Goal: Task Accomplishment & Management: Manage account settings

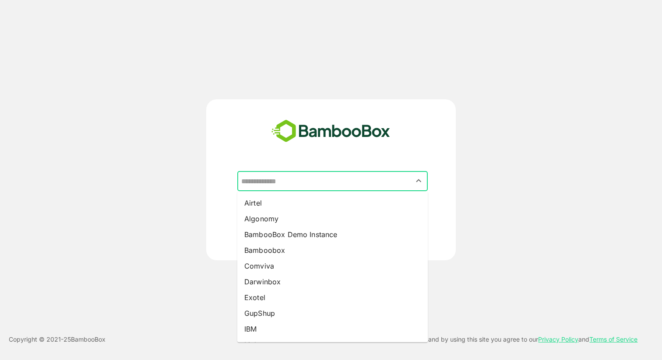
click at [303, 173] on input "text" at bounding box center [332, 181] width 187 height 17
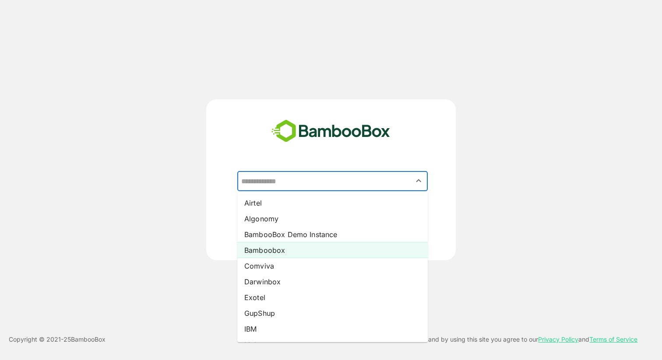
click at [290, 250] on li "Bamboobox" at bounding box center [332, 250] width 190 height 16
type input "*********"
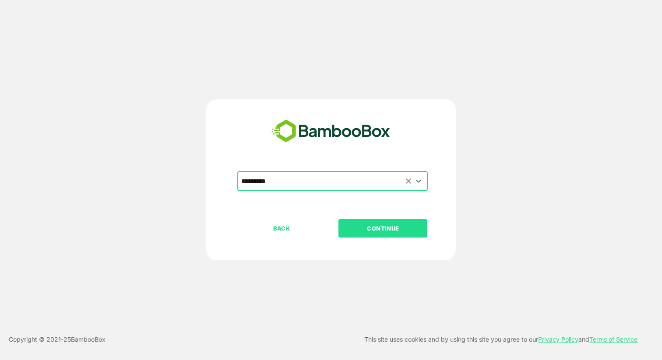
click at [410, 181] on icon "Clear" at bounding box center [408, 181] width 9 height 9
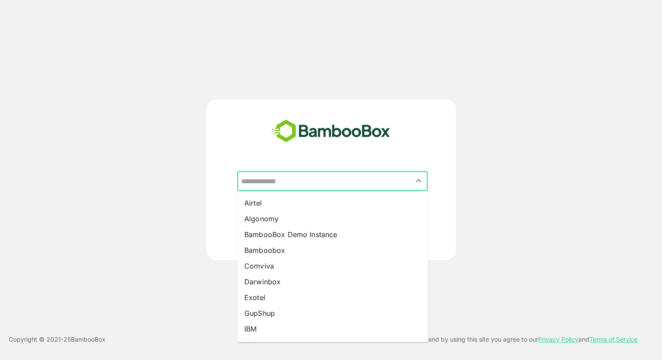
click at [341, 182] on input "text" at bounding box center [332, 181] width 187 height 17
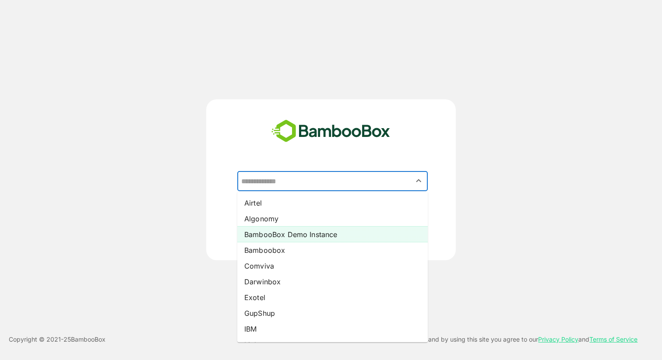
click at [299, 233] on li "BambooBox Demo Instance" at bounding box center [332, 235] width 190 height 16
type input "**********"
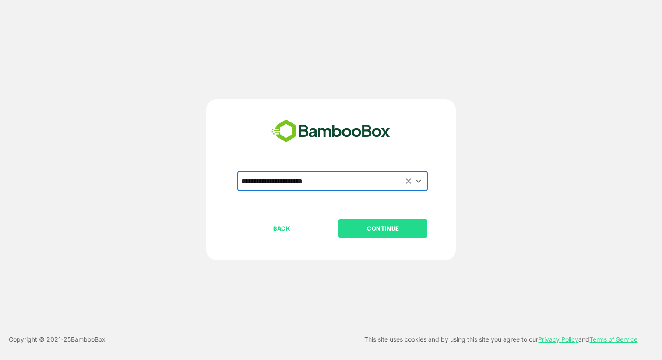
click at [384, 233] on p "CONTINUE" at bounding box center [383, 229] width 88 height 10
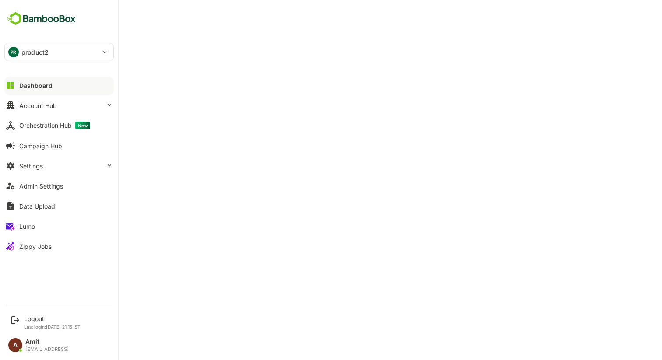
click at [39, 59] on div "PR product2" at bounding box center [54, 52] width 98 height 18
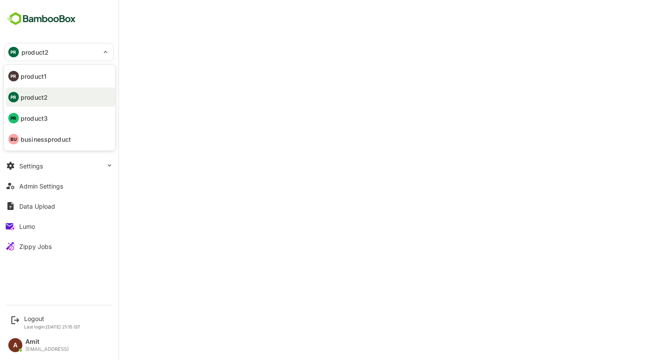
click at [37, 80] on p "product1" at bounding box center [34, 76] width 26 height 9
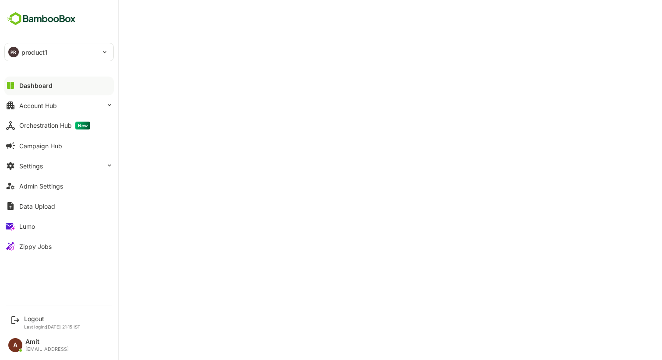
click at [42, 53] on p "product1" at bounding box center [34, 52] width 26 height 9
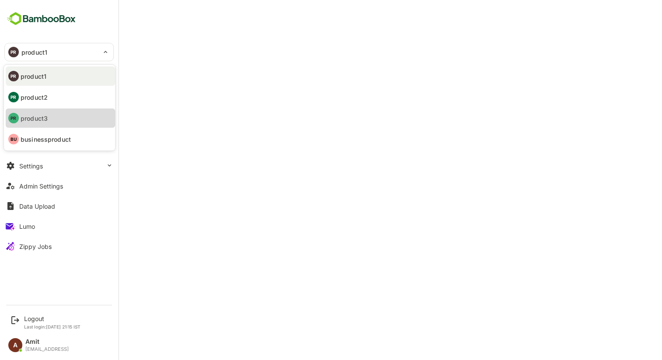
click at [38, 118] on p "product3" at bounding box center [34, 118] width 27 height 9
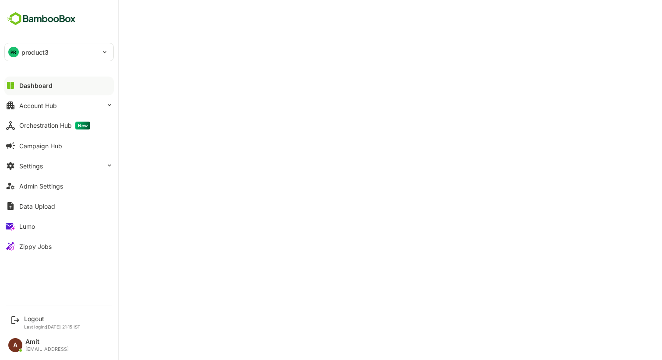
click at [43, 60] on div "PR product3" at bounding box center [54, 52] width 98 height 18
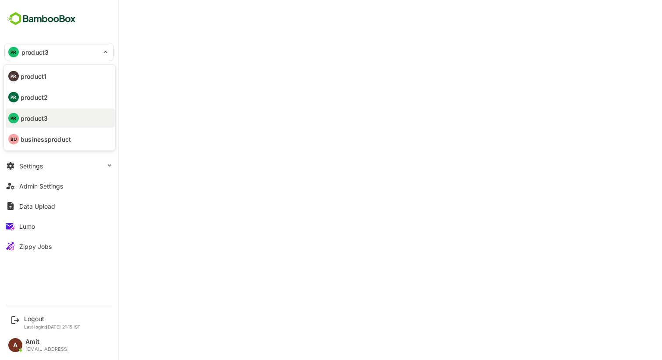
click at [47, 137] on p "businessproduct" at bounding box center [46, 139] width 50 height 9
type input "**********"
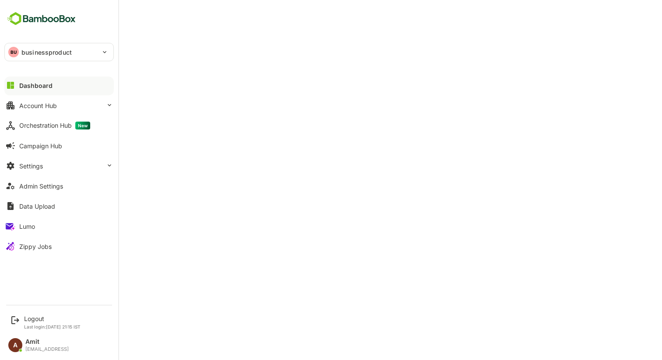
click at [37, 51] on p "businessproduct" at bounding box center [46, 52] width 50 height 9
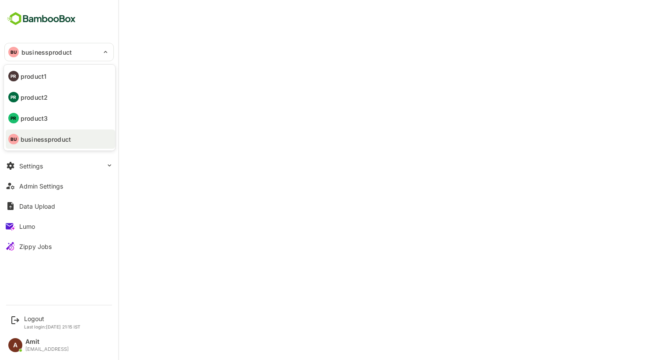
click at [40, 77] on p "product1" at bounding box center [34, 76] width 26 height 9
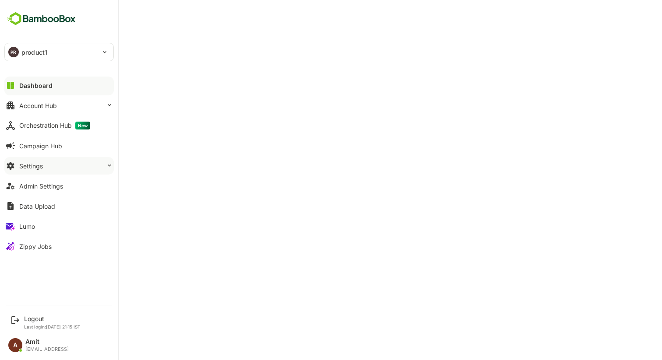
click at [42, 163] on div "Settings" at bounding box center [31, 165] width 24 height 7
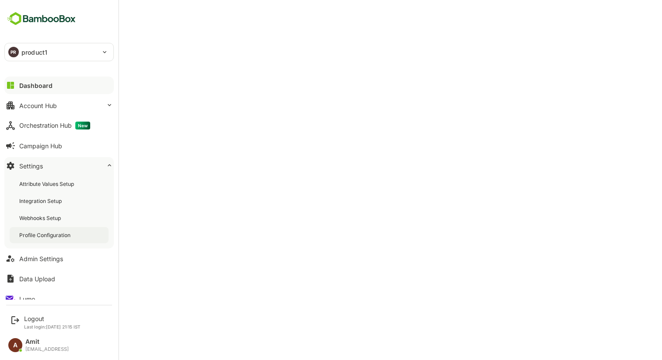
click at [42, 240] on div "Profile Configuration" at bounding box center [59, 235] width 99 height 16
